Goal: Navigation & Orientation: Find specific page/section

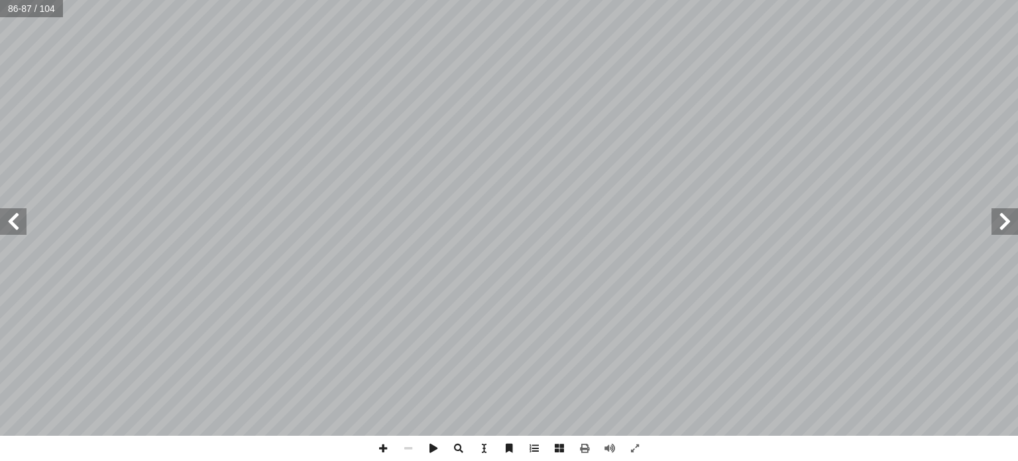
click at [1007, 230] on span at bounding box center [1005, 221] width 27 height 27
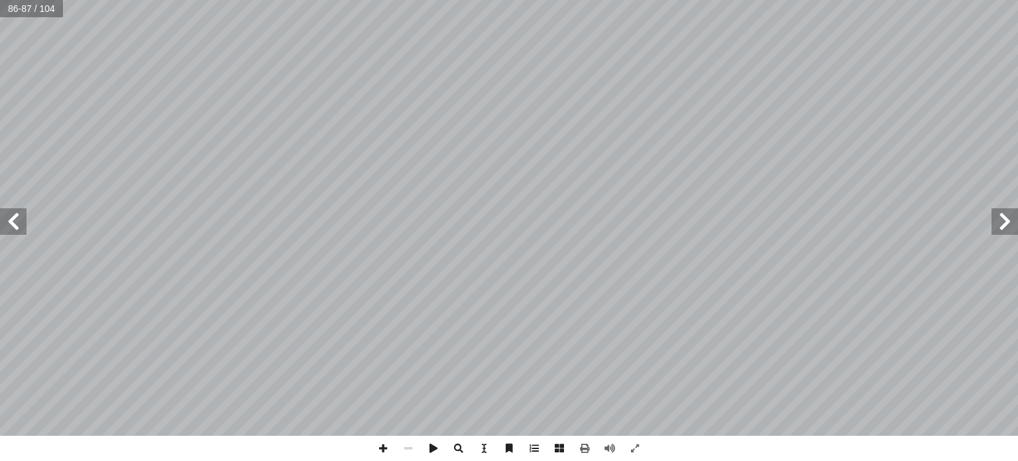
click at [1007, 230] on span at bounding box center [1005, 221] width 27 height 27
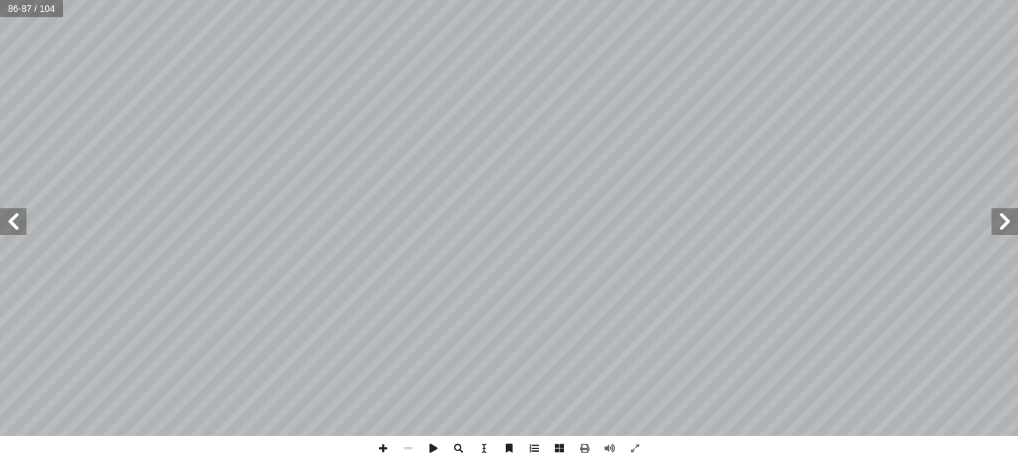
click at [1007, 230] on span at bounding box center [1005, 221] width 27 height 27
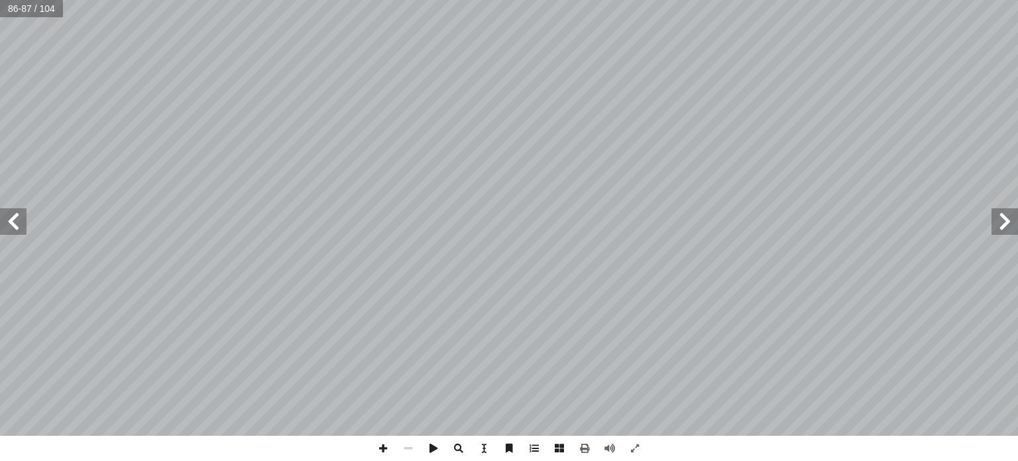
click at [1007, 230] on span at bounding box center [1005, 221] width 27 height 27
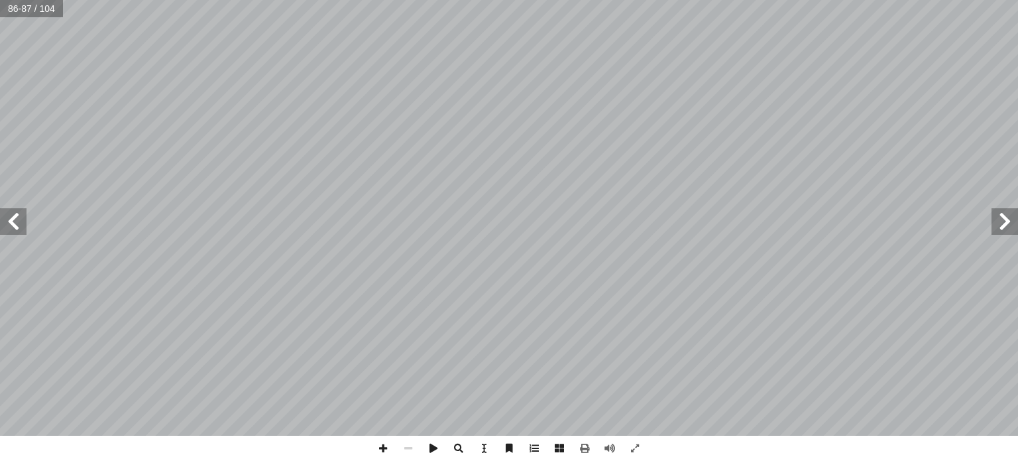
click at [1007, 230] on span at bounding box center [1005, 221] width 27 height 27
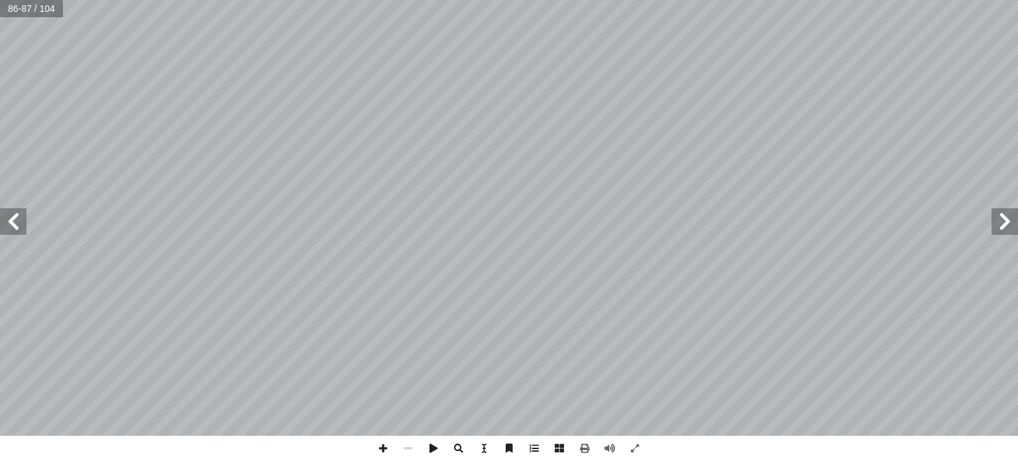
click at [1007, 230] on span at bounding box center [1005, 221] width 27 height 27
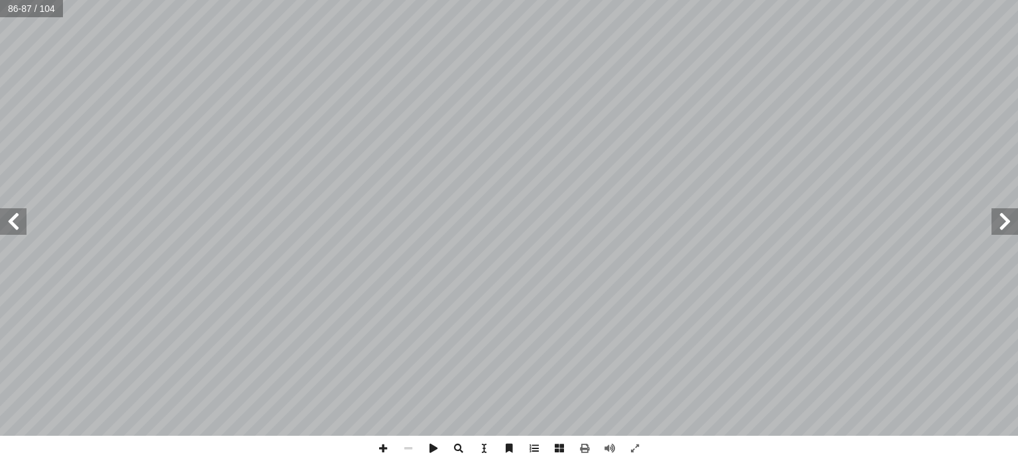
click at [1007, 230] on span at bounding box center [1005, 221] width 27 height 27
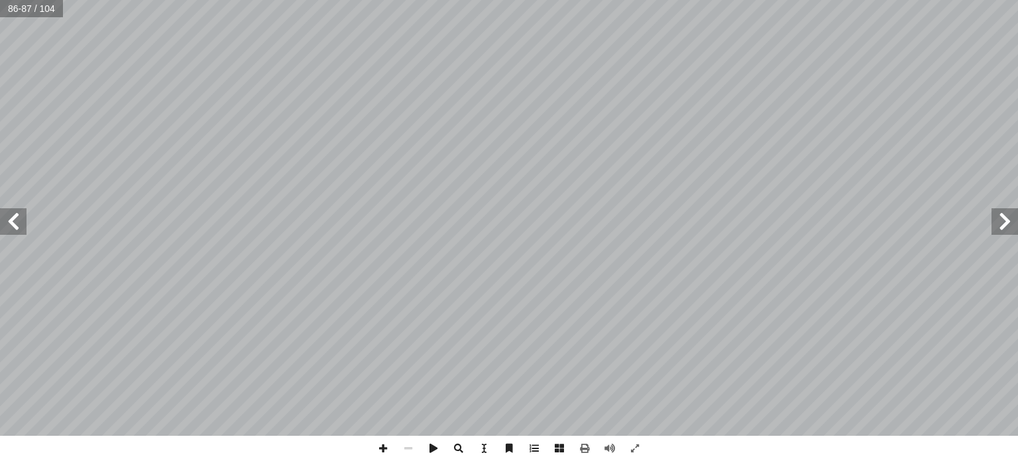
click at [1007, 230] on span at bounding box center [1005, 221] width 27 height 27
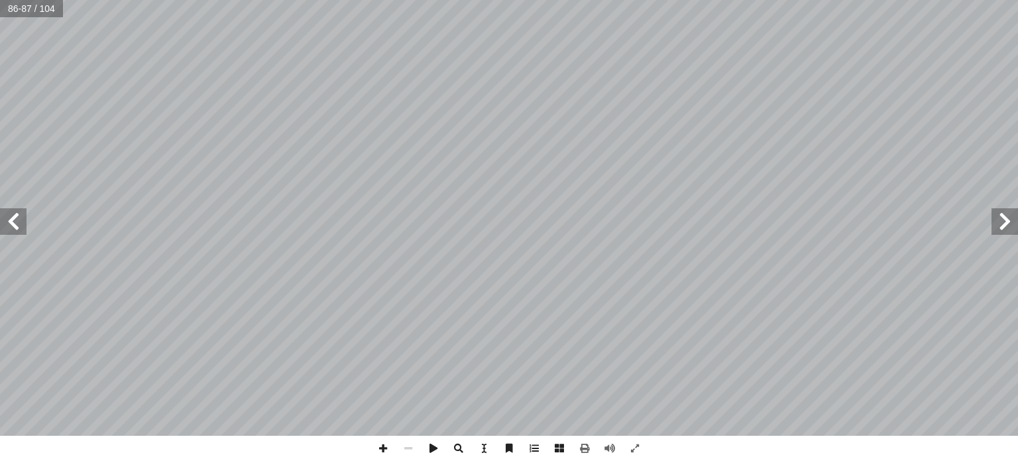
click at [1007, 230] on span at bounding box center [1005, 221] width 27 height 27
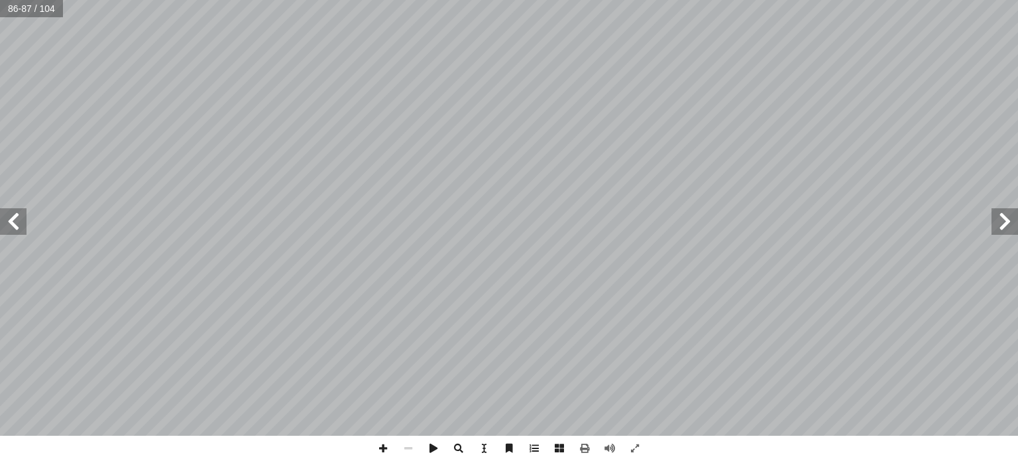
click at [1007, 230] on span at bounding box center [1005, 221] width 27 height 27
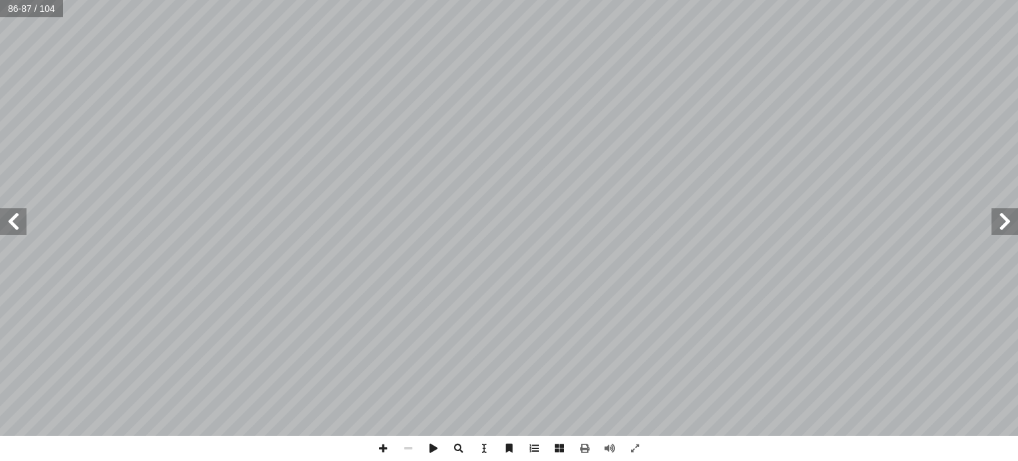
click at [1007, 230] on span at bounding box center [1005, 221] width 27 height 27
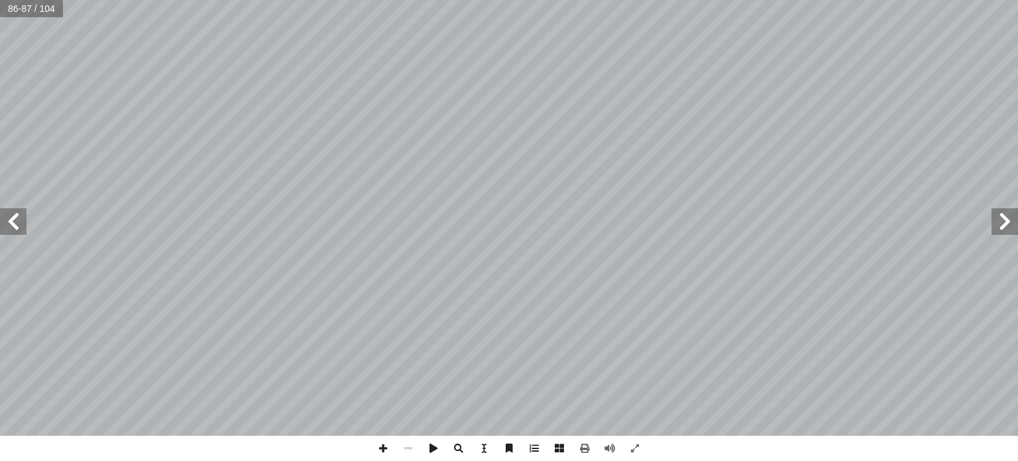
click at [1007, 230] on span at bounding box center [1005, 221] width 27 height 27
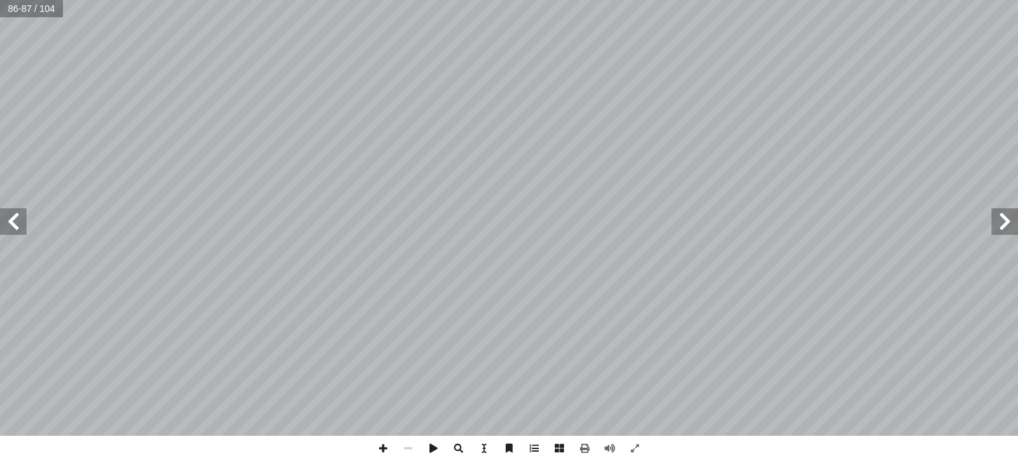
click at [1007, 230] on span at bounding box center [1005, 221] width 27 height 27
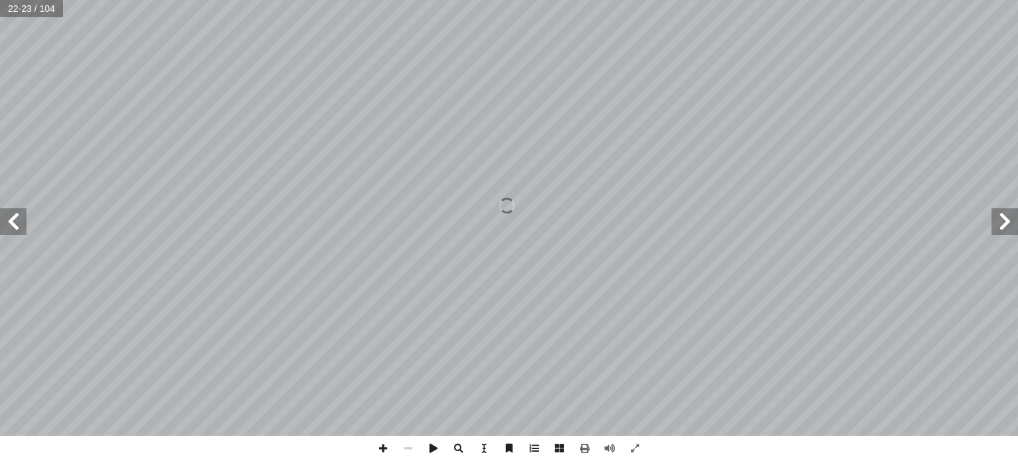
click at [1007, 230] on span at bounding box center [1005, 221] width 27 height 27
click at [8, 225] on span at bounding box center [13, 221] width 27 height 27
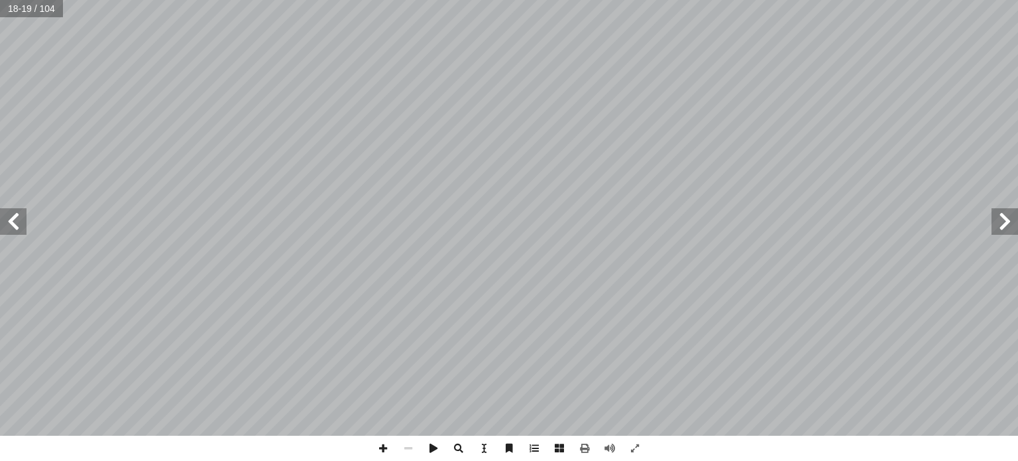
click at [8, 225] on span at bounding box center [13, 221] width 27 height 27
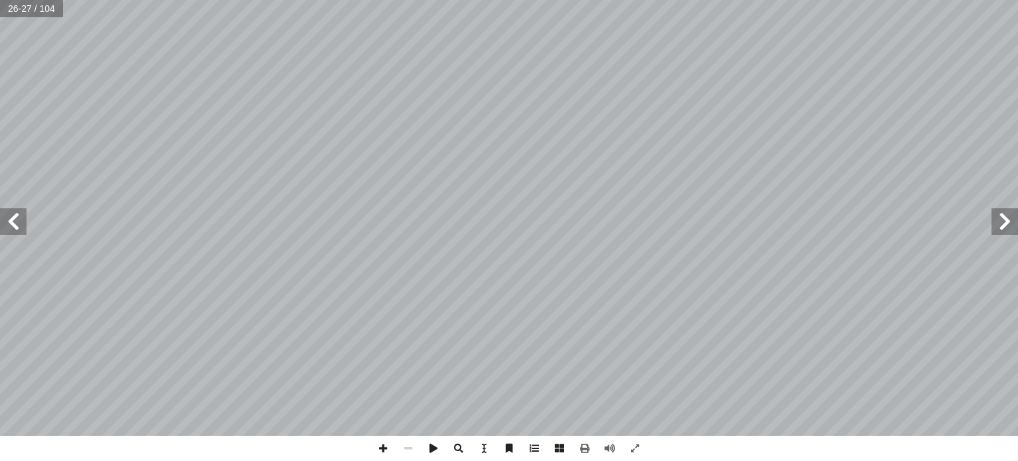
click at [8, 225] on span at bounding box center [13, 221] width 27 height 27
click at [387, 445] on span at bounding box center [382, 447] width 25 height 25
